Goal: Use online tool/utility: Utilize a website feature to perform a specific function

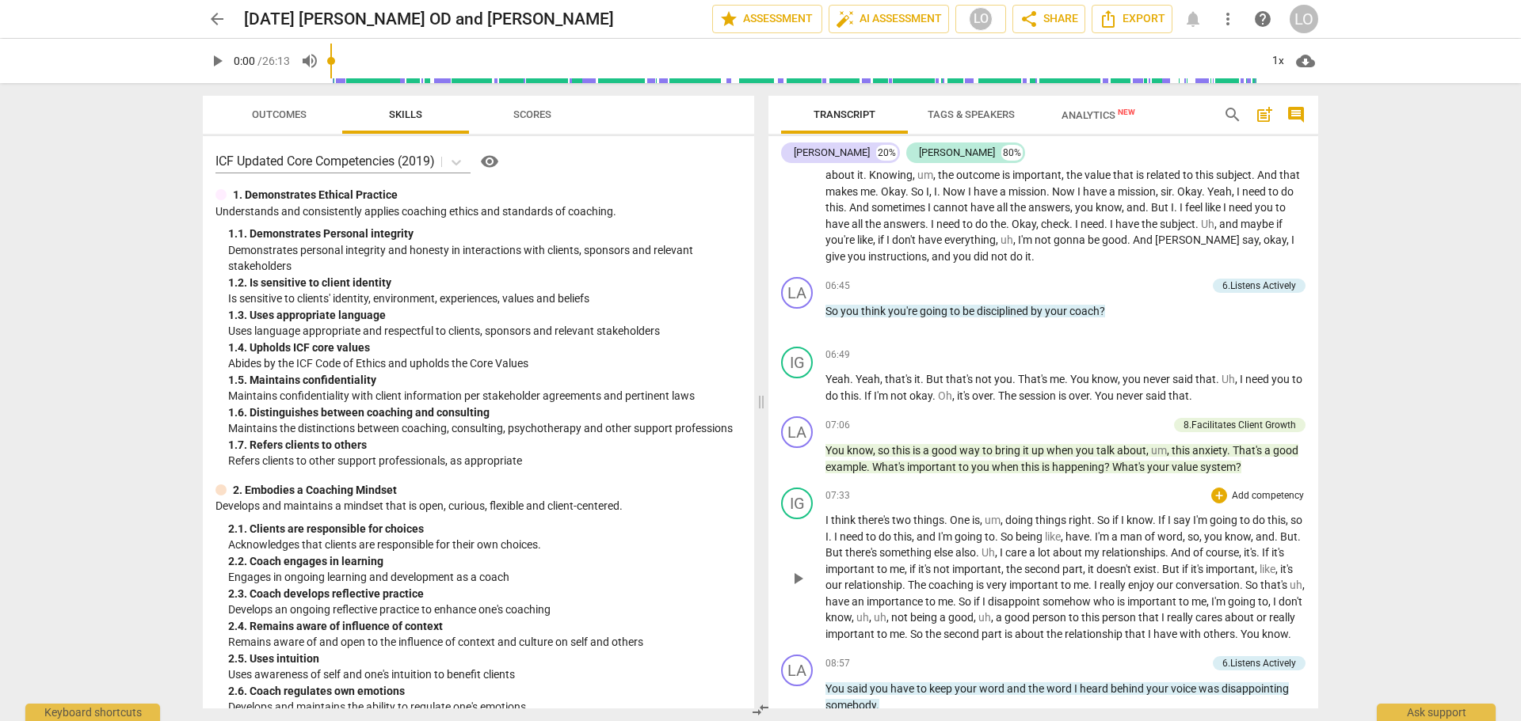
scroll to position [1346, 0]
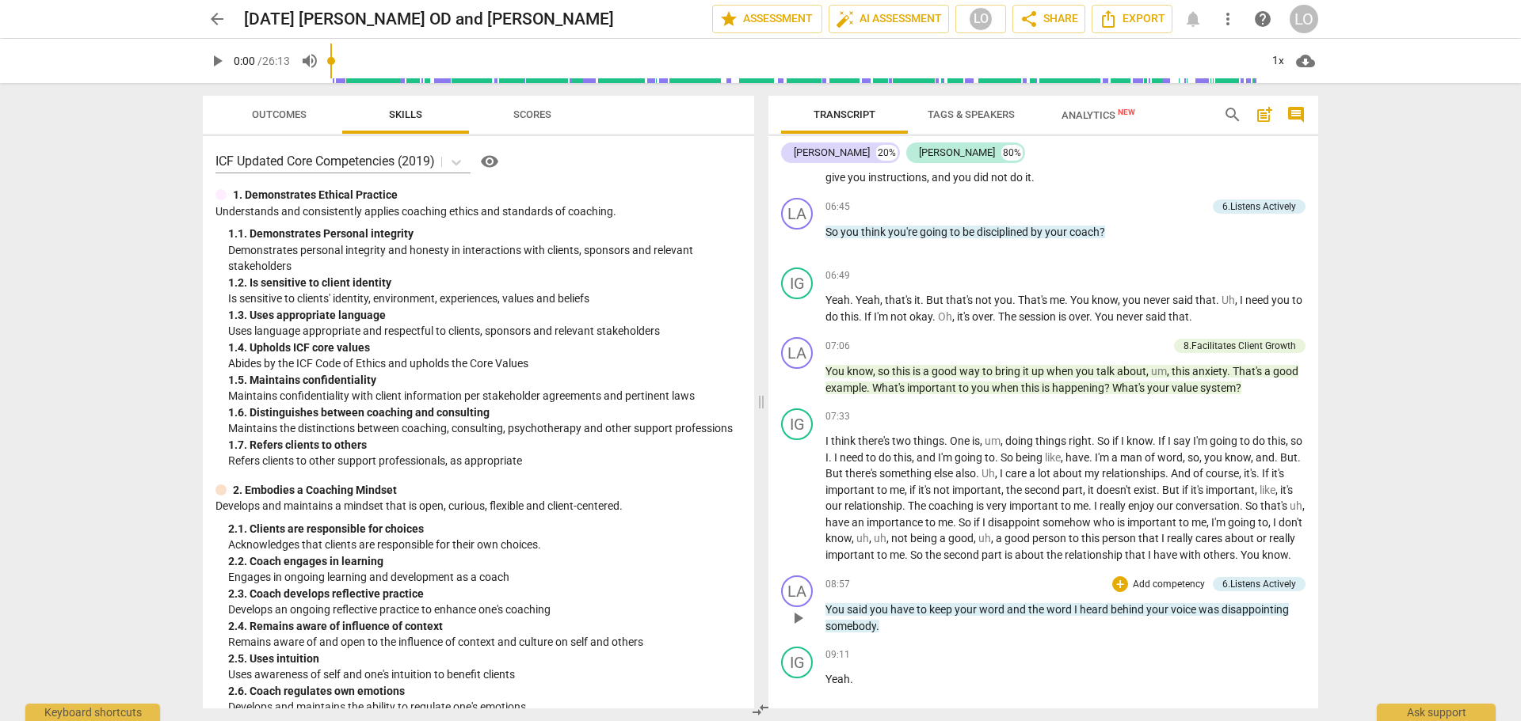
click at [881, 634] on p "You said you have to keep your word and the word I heard behind your voice was …" at bounding box center [1065, 618] width 480 height 32
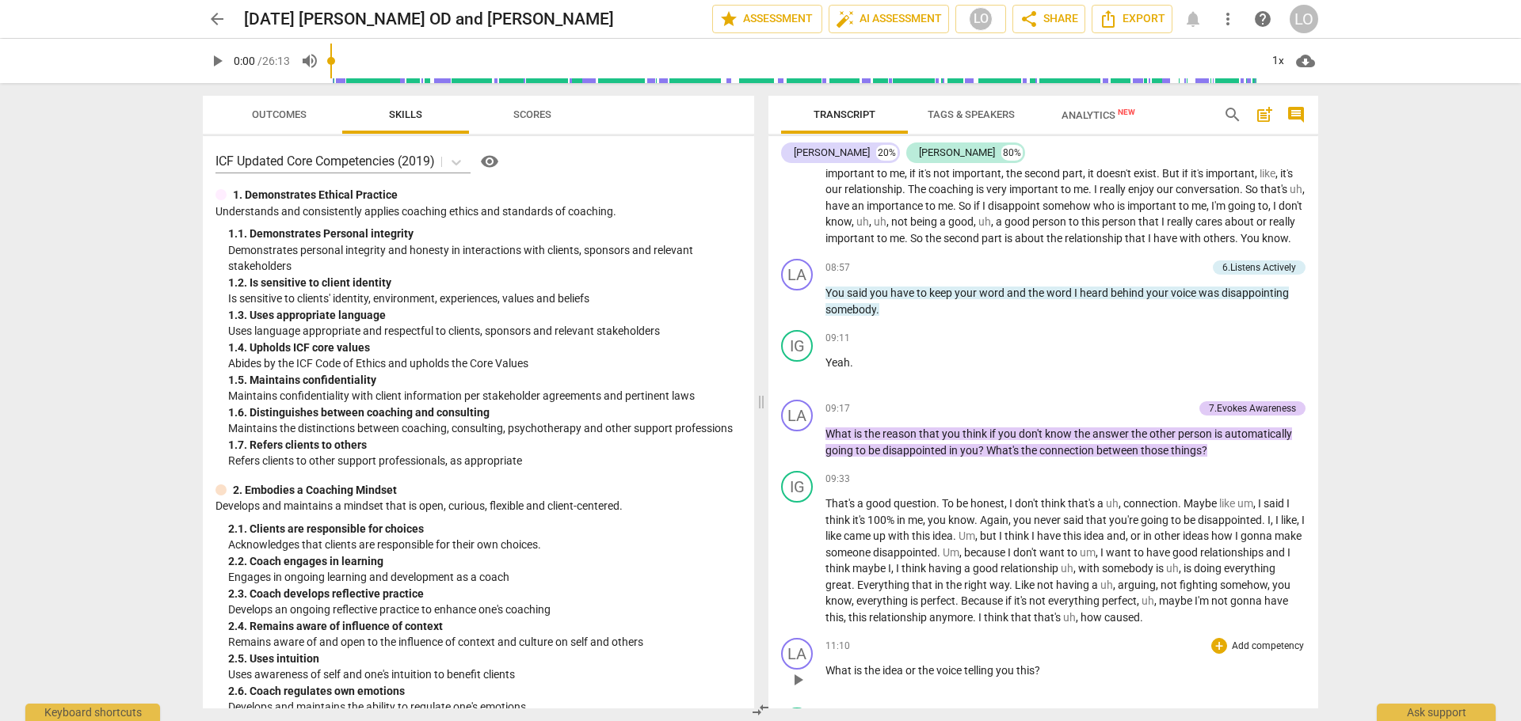
scroll to position [1742, 0]
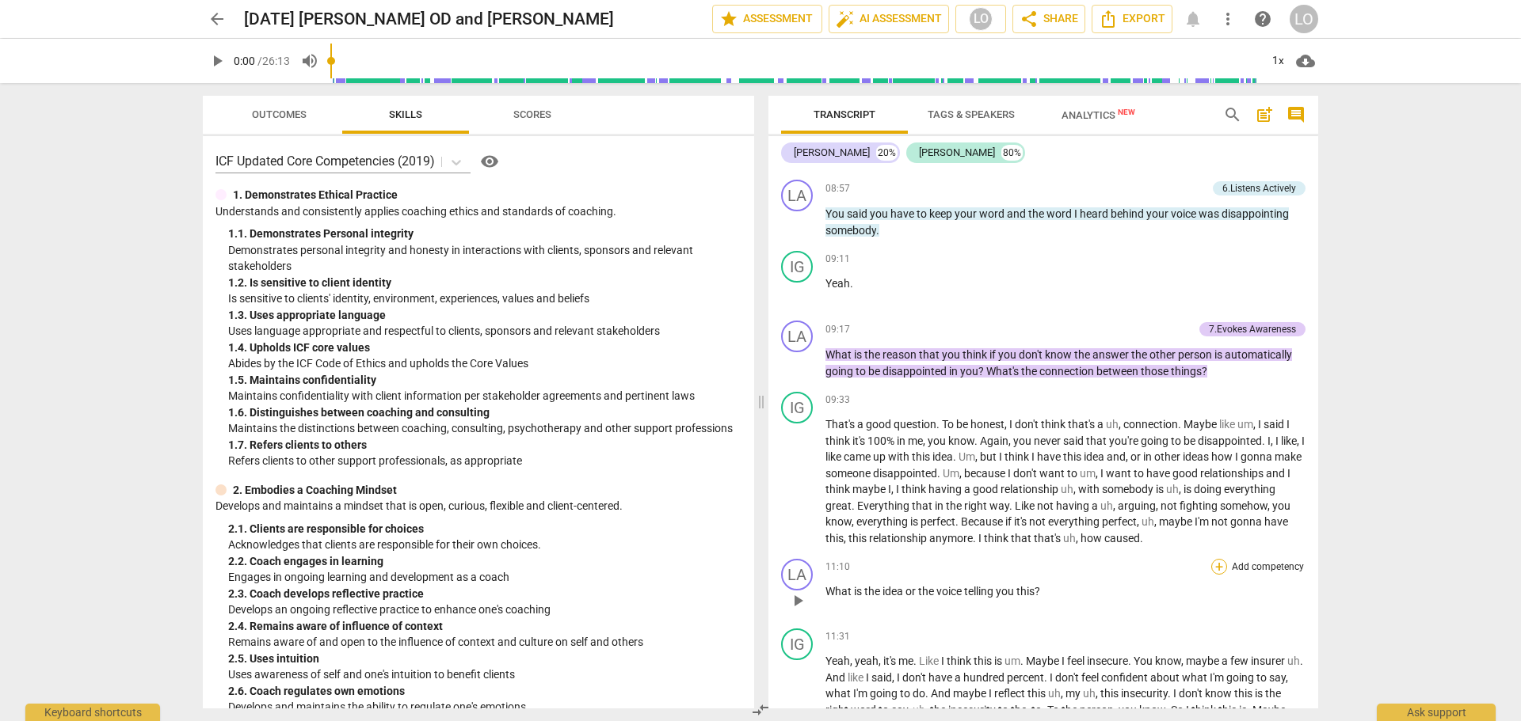
click at [1211, 575] on div "+" at bounding box center [1219, 567] width 16 height 16
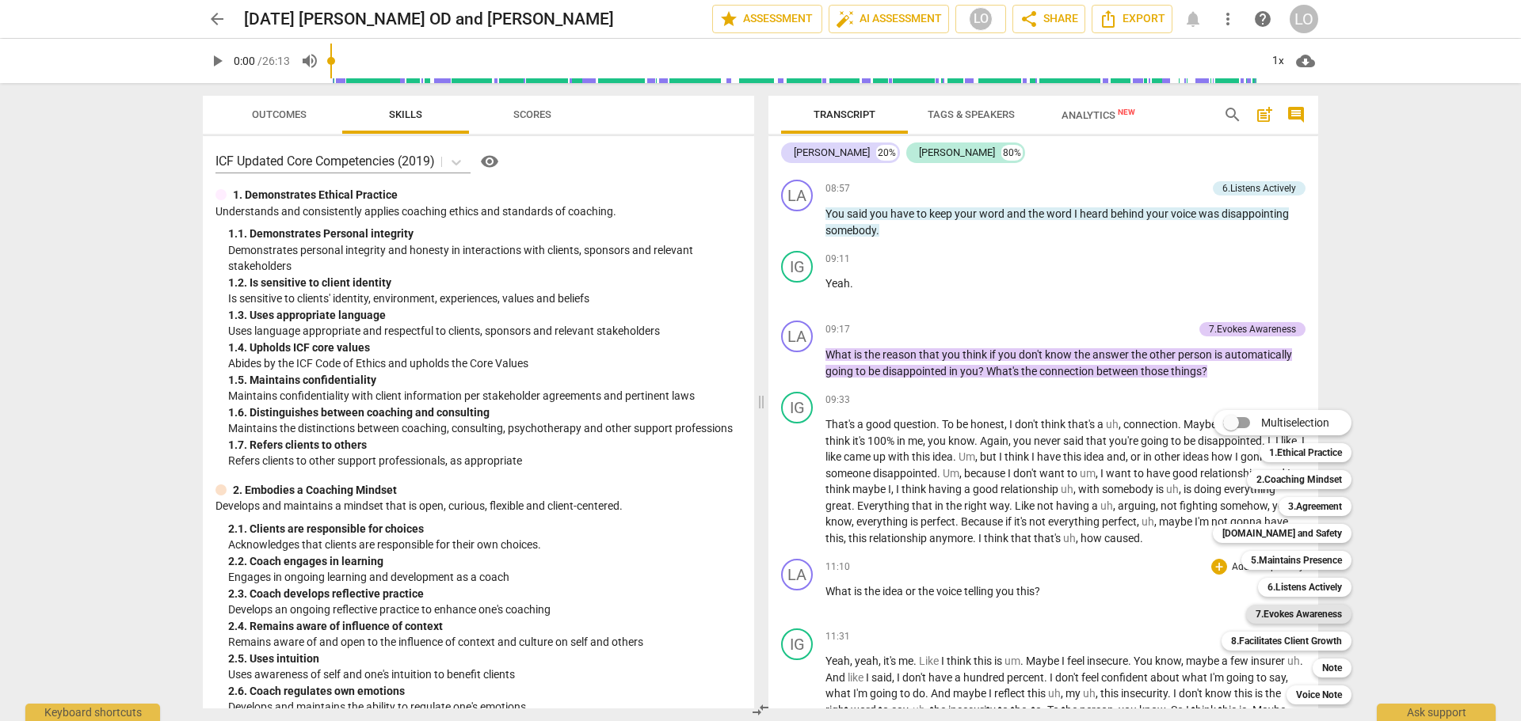
click at [1280, 613] on b "7.Evokes Awareness" at bounding box center [1298, 614] width 86 height 19
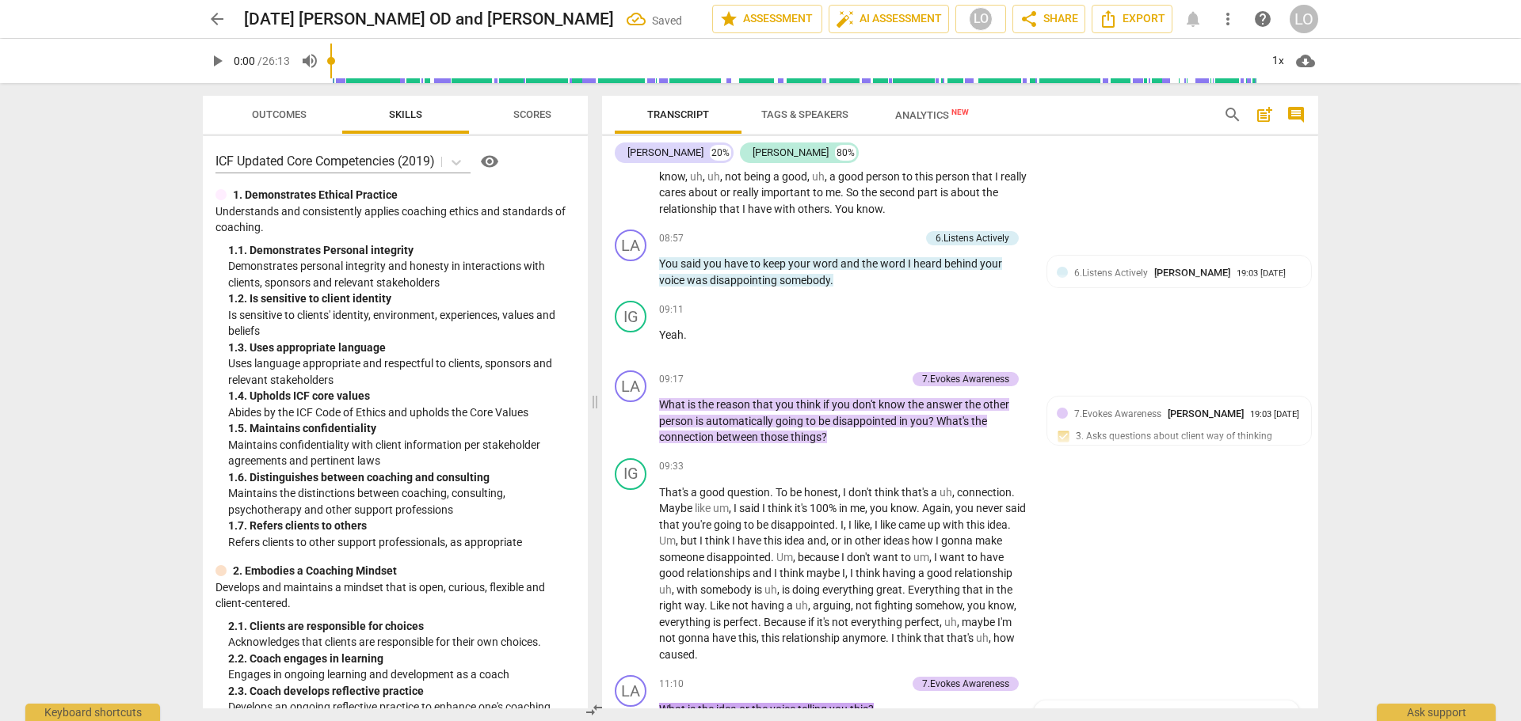
scroll to position [2513, 0]
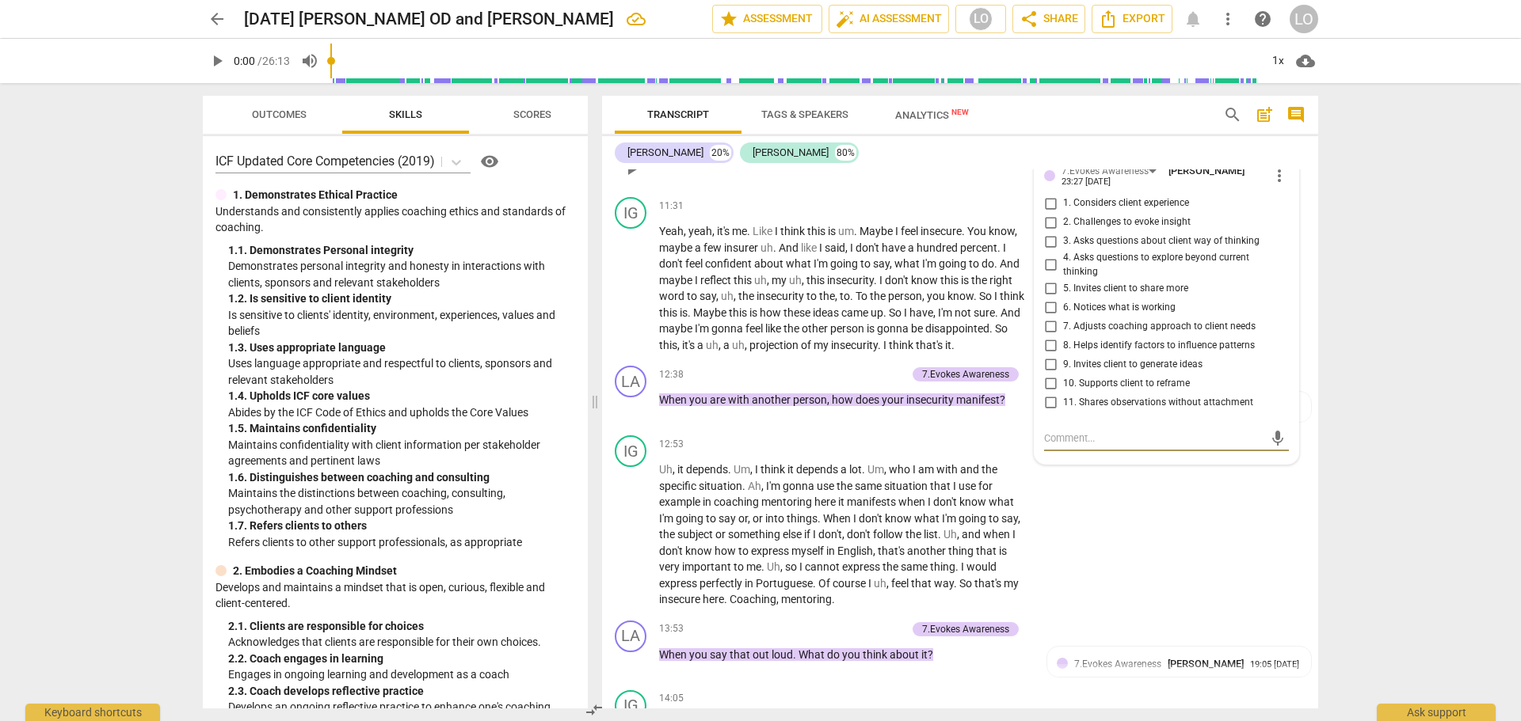
click at [1045, 238] on input "3. Asks questions about client way of thinking" at bounding box center [1049, 241] width 25 height 19
checkbox input "true"
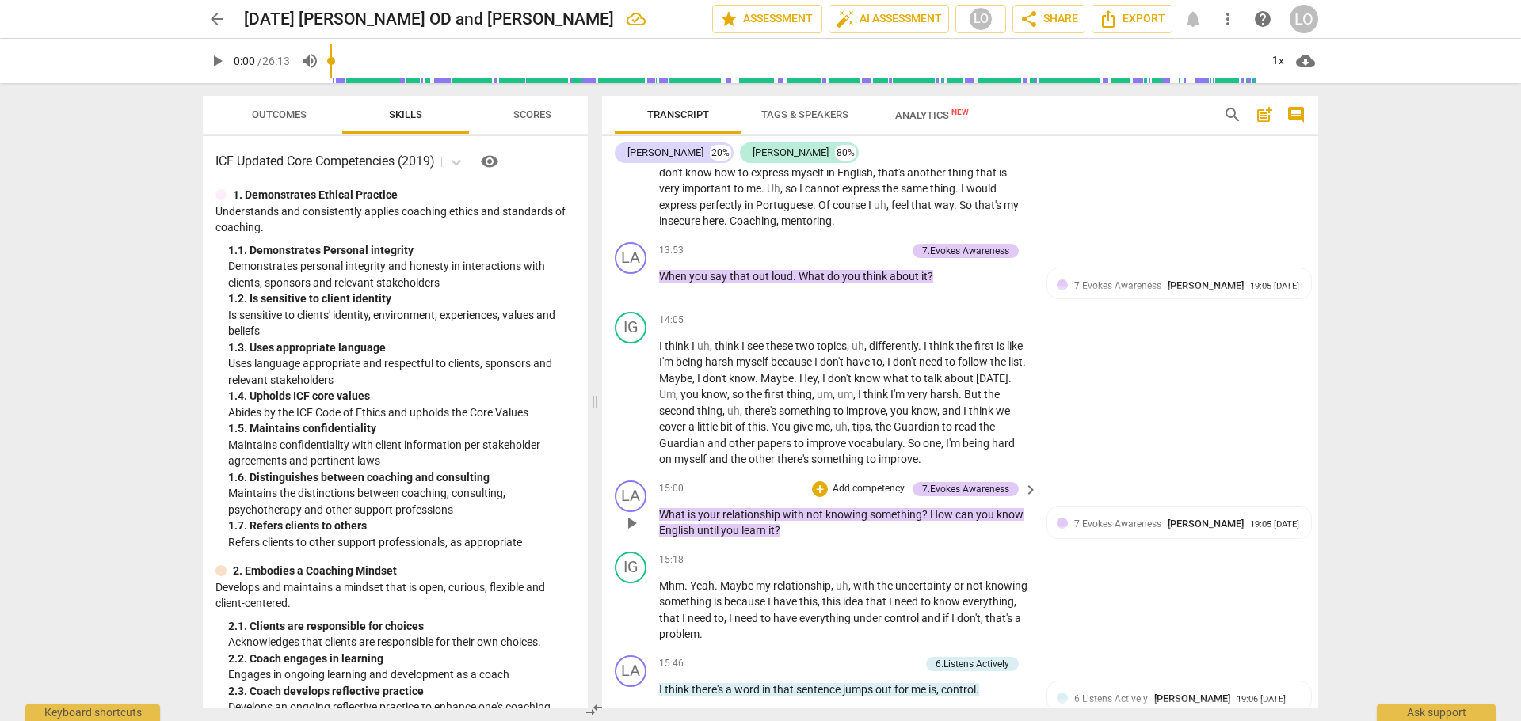
scroll to position [2909, 0]
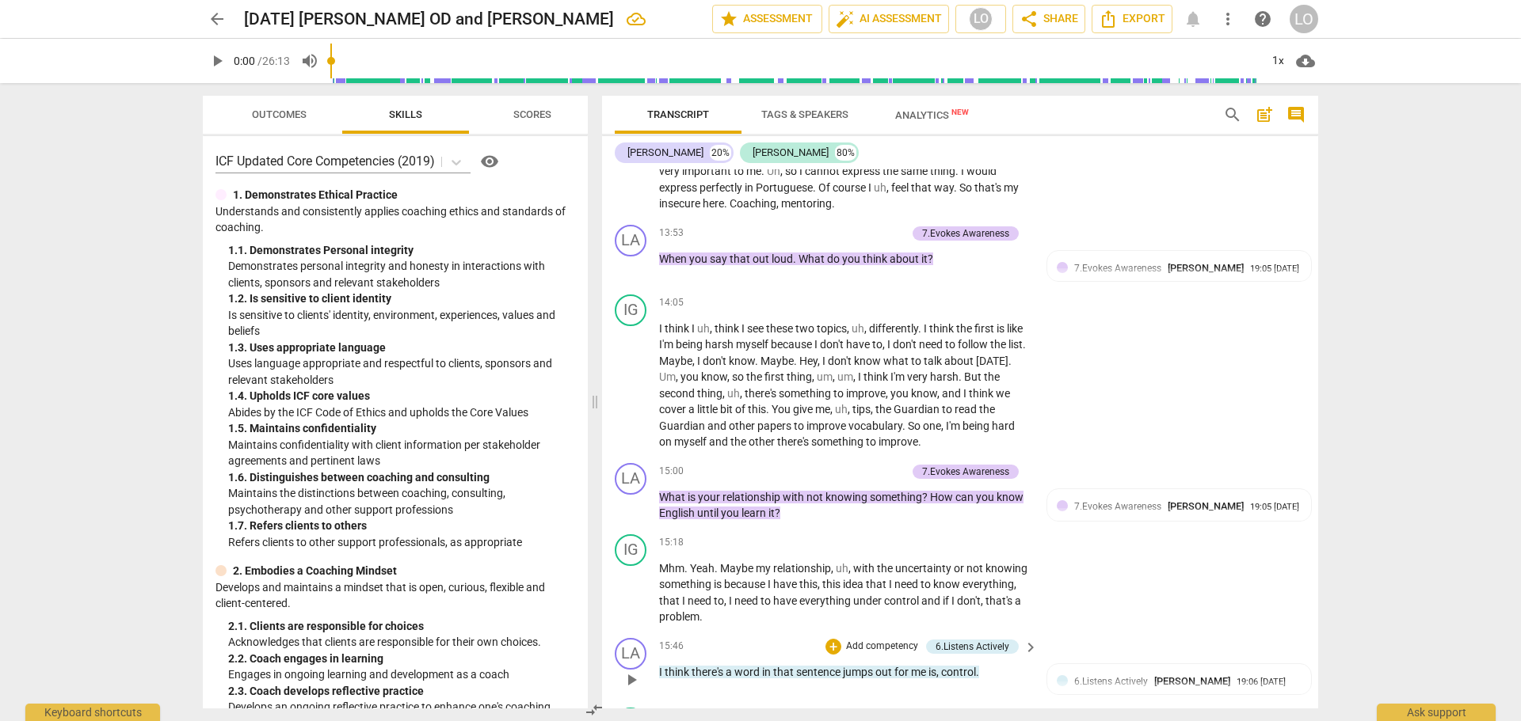
click at [695, 666] on span "there's" at bounding box center [708, 672] width 34 height 13
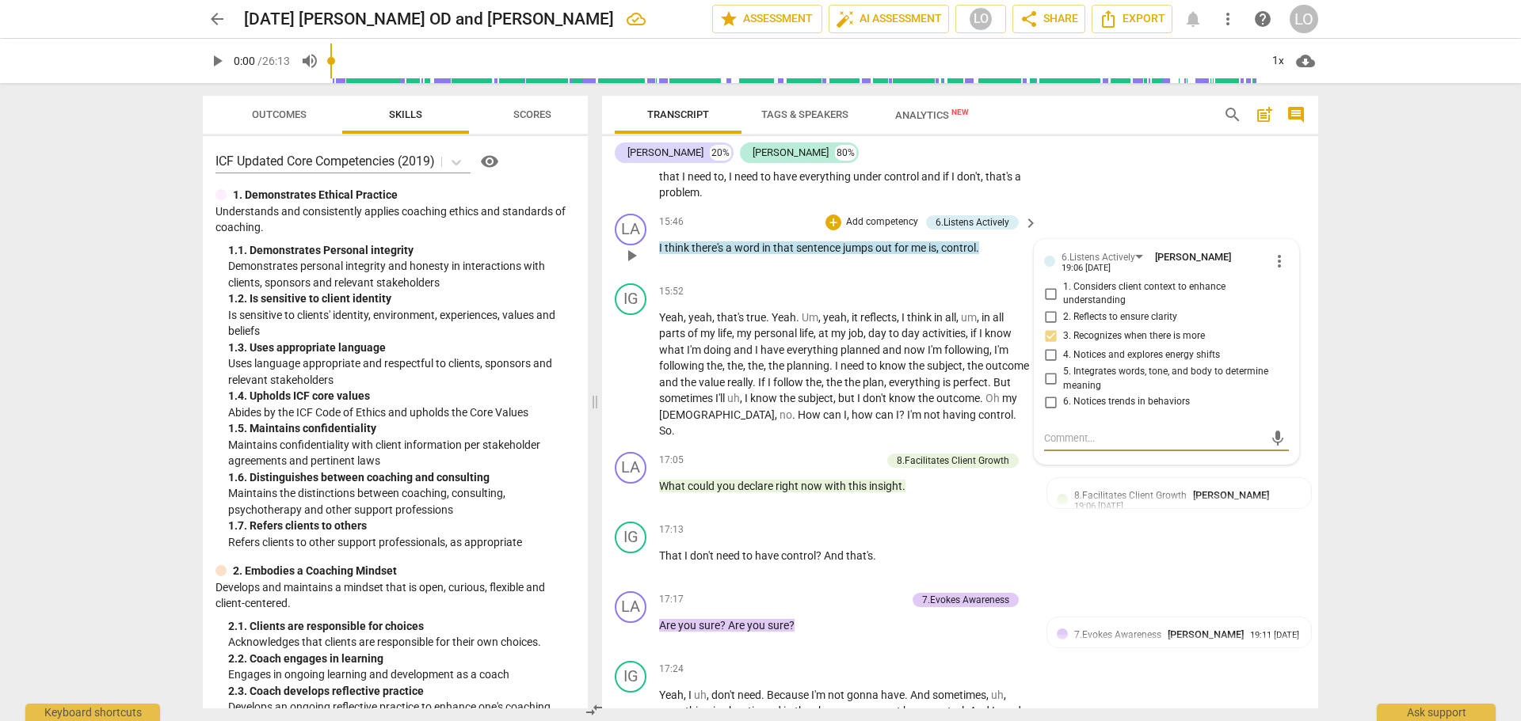
click at [696, 242] on span "there's" at bounding box center [708, 248] width 34 height 13
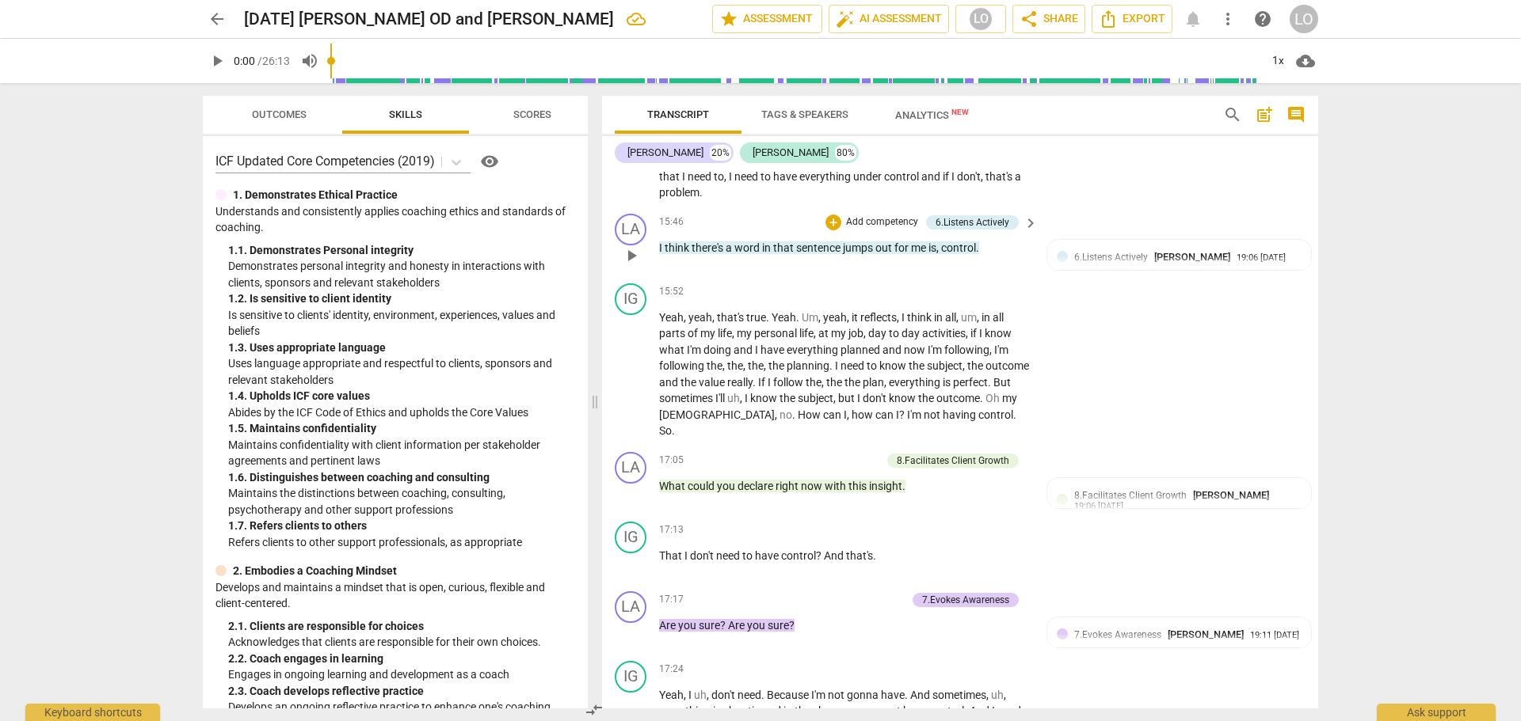
click at [691, 242] on span "there's" at bounding box center [708, 248] width 34 height 13
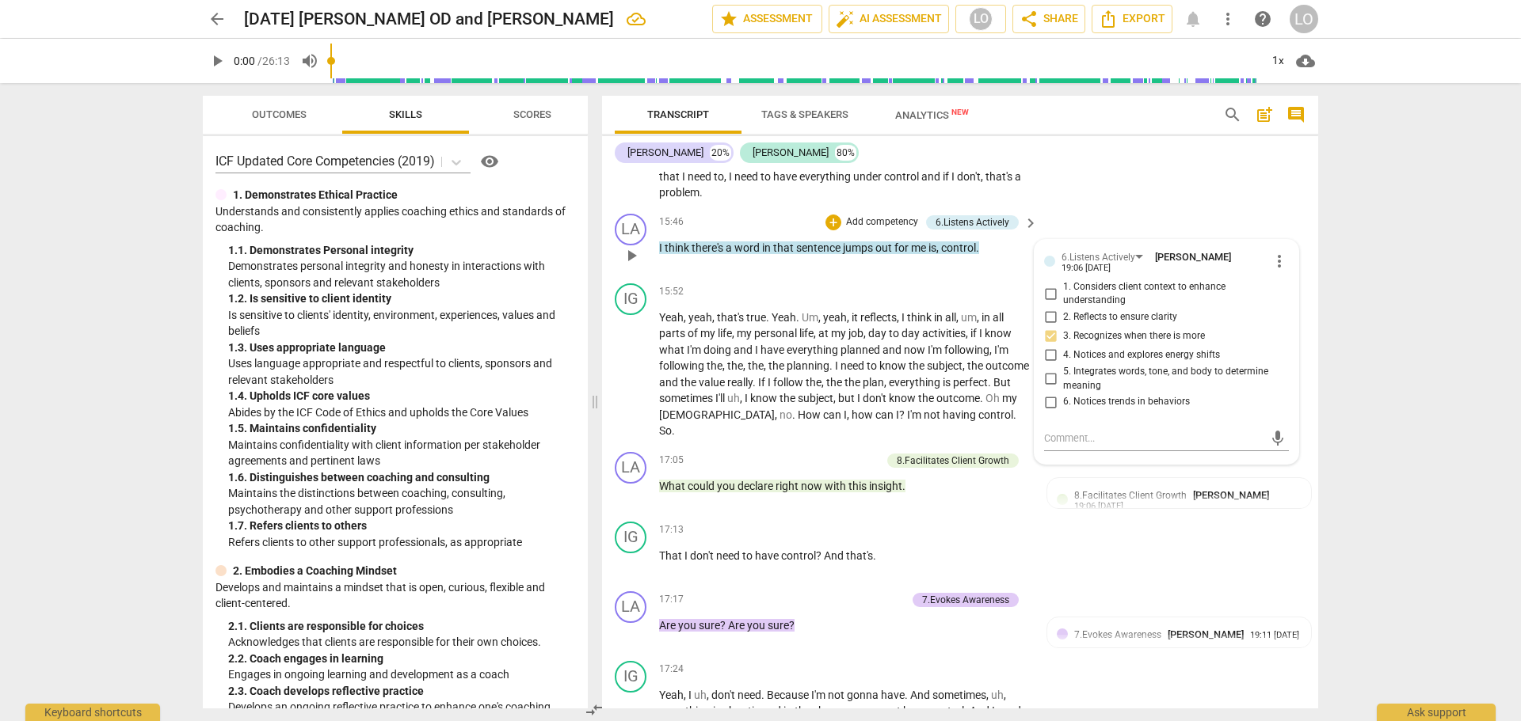
click at [691, 242] on span "there's" at bounding box center [708, 248] width 34 height 13
click at [667, 238] on div "15:46 + Add competency 6.Listens Actively keyboard_arrow_right I think there's …" at bounding box center [849, 242] width 380 height 57
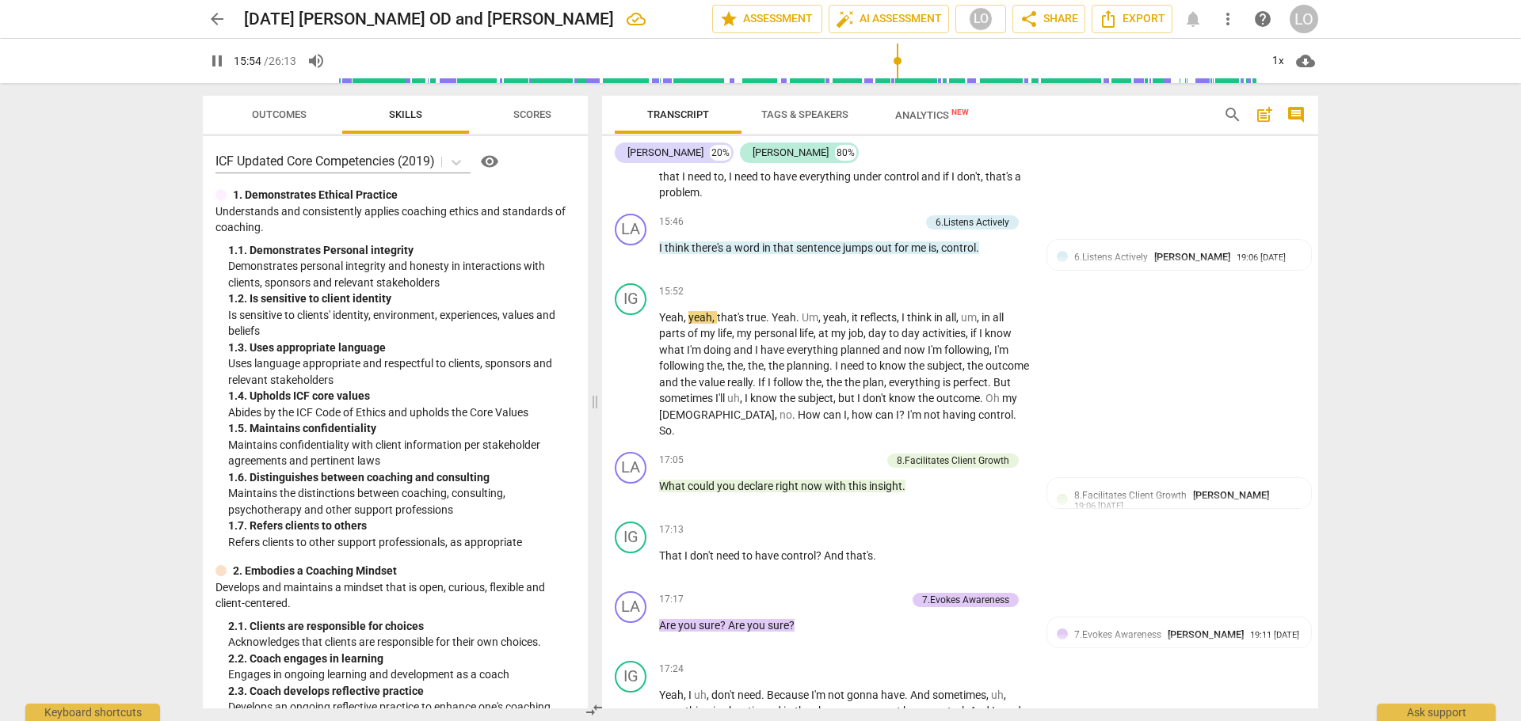
click at [691, 242] on span "think" at bounding box center [677, 248] width 27 height 13
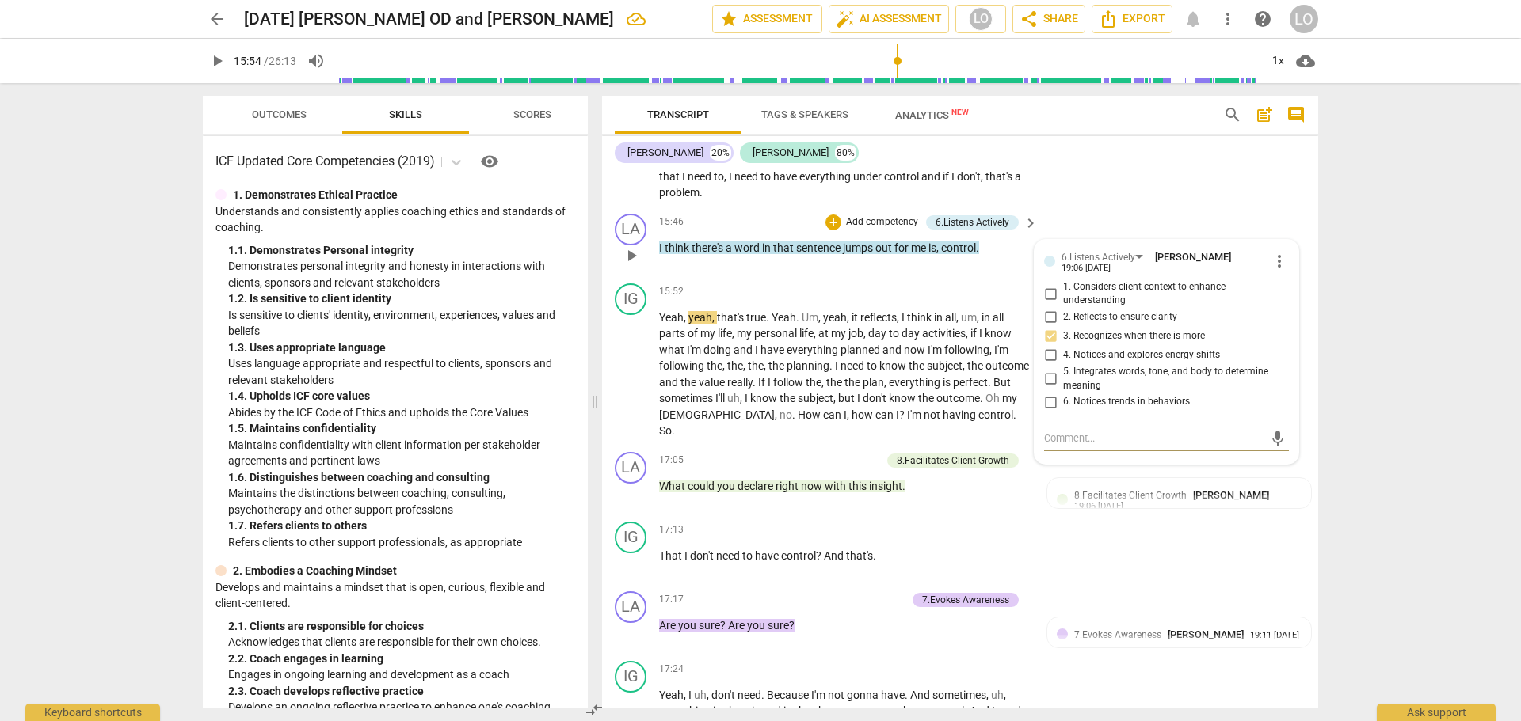
click at [648, 243] on div "LA play_arrow pause" at bounding box center [637, 242] width 44 height 57
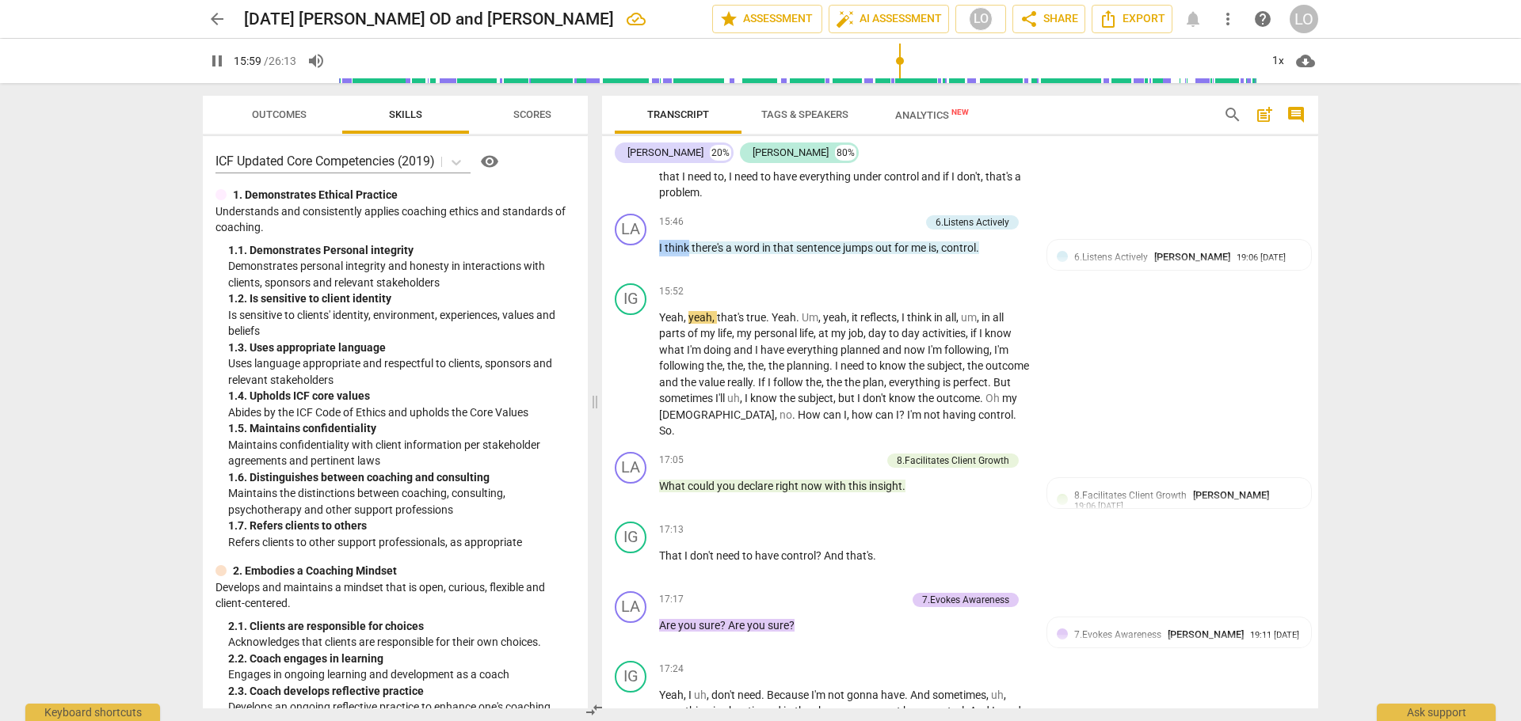
drag, startPoint x: 659, startPoint y: 245, endPoint x: 687, endPoint y: 245, distance: 28.5
click at [687, 245] on p "I think there's a word in that sentence jumps out for me is , control ." at bounding box center [844, 248] width 371 height 17
type input "960"
click at [1182, 672] on div "IG play_arrow pause 17:24 + Add competency keyboard_arrow_right Yeah , I uh , d…" at bounding box center [960, 707] width 716 height 104
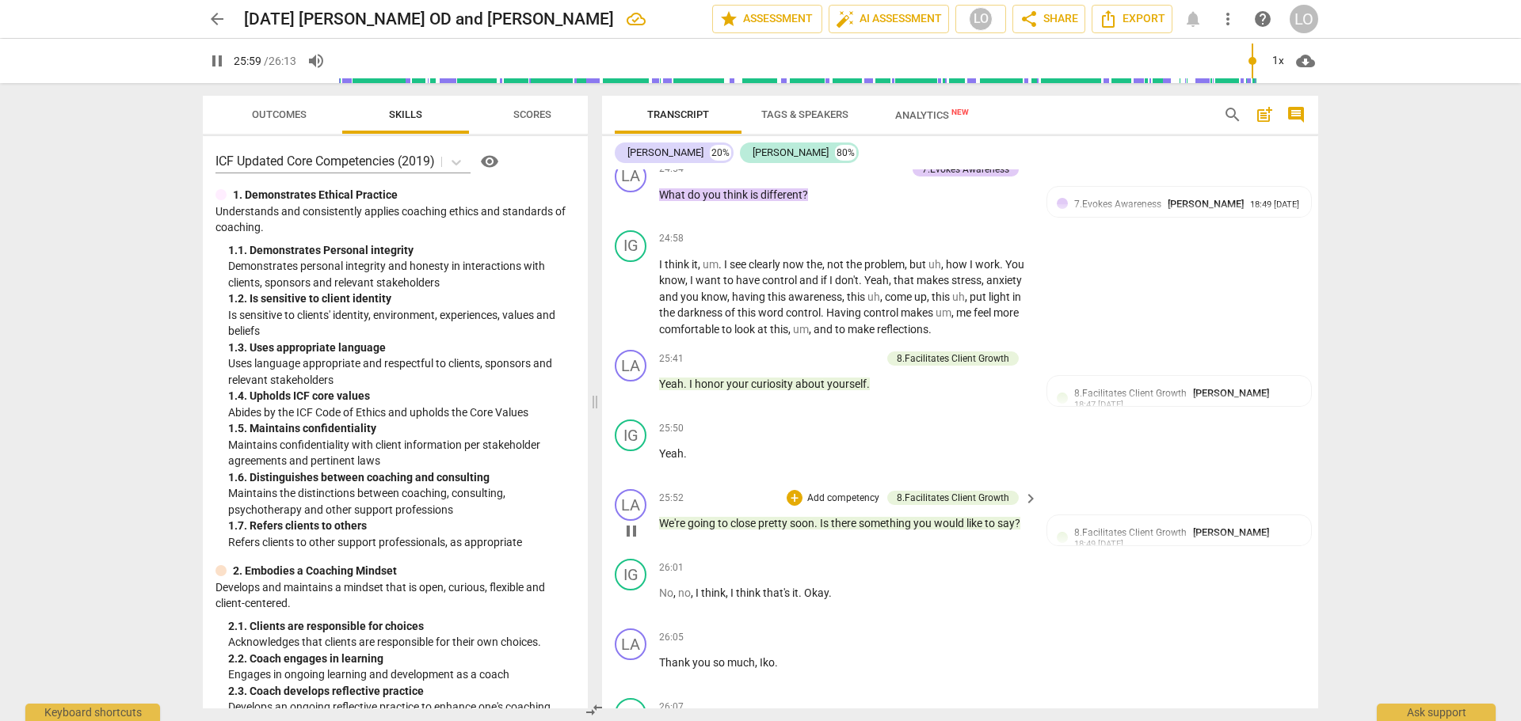
scroll to position [5709, 0]
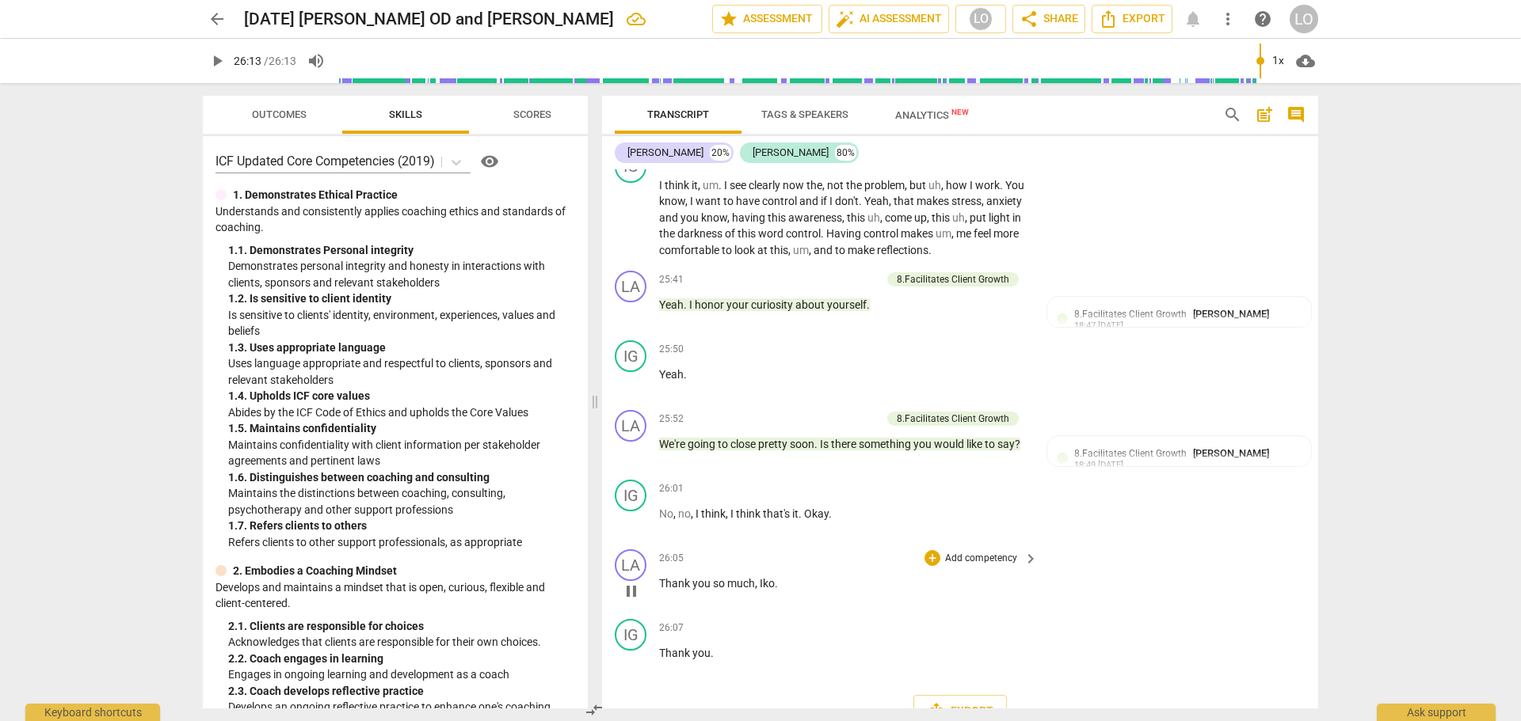
type input "1573"
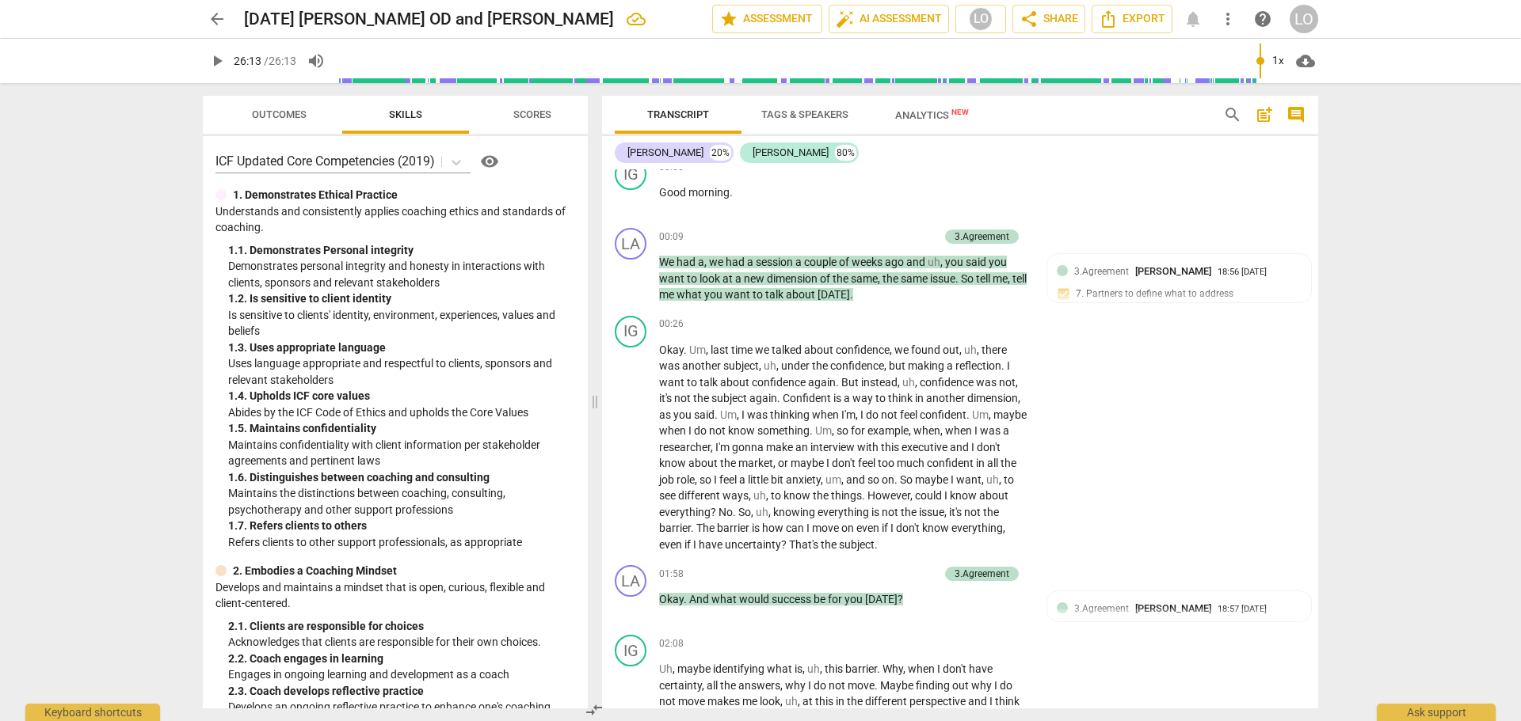
scroll to position [0, 0]
